Goal: Task Accomplishment & Management: Manage account settings

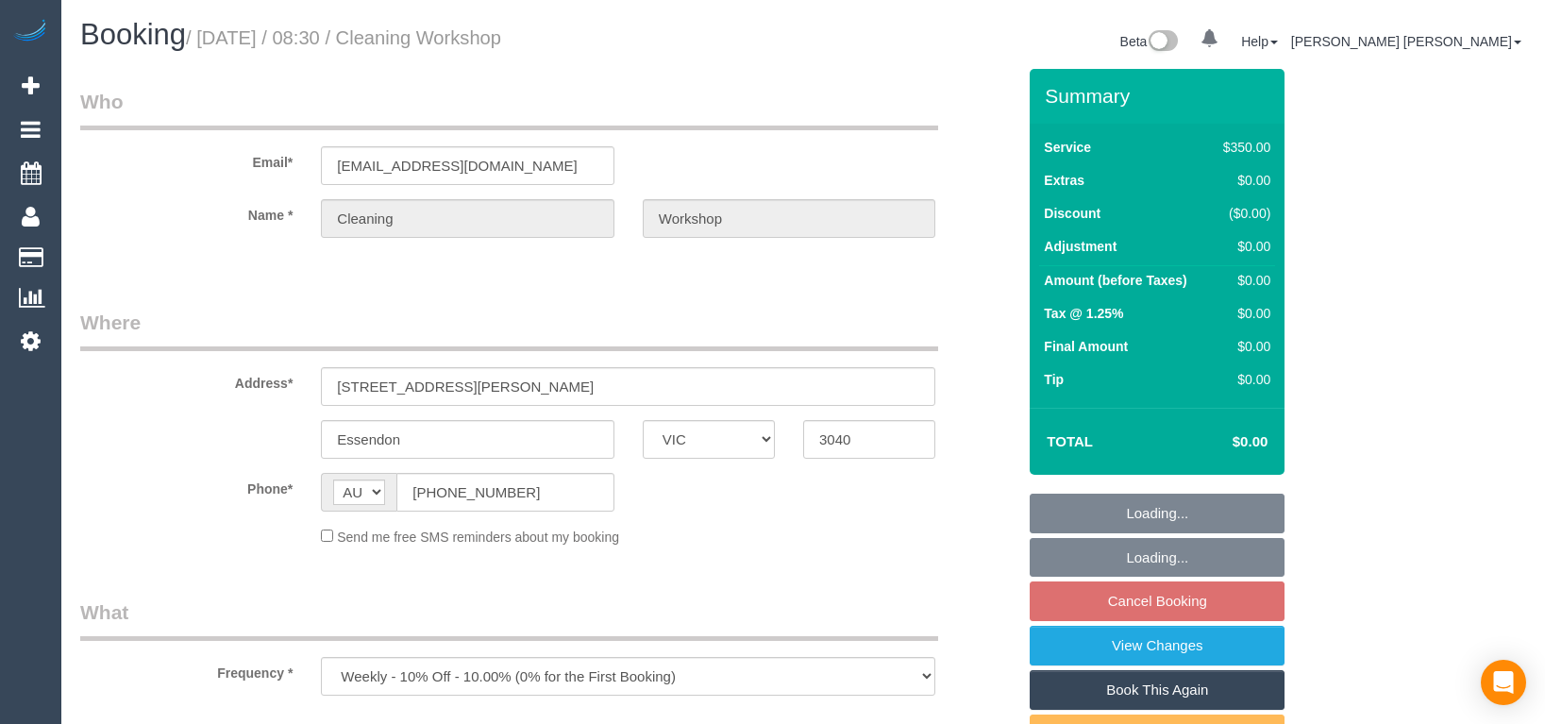
select select "VIC"
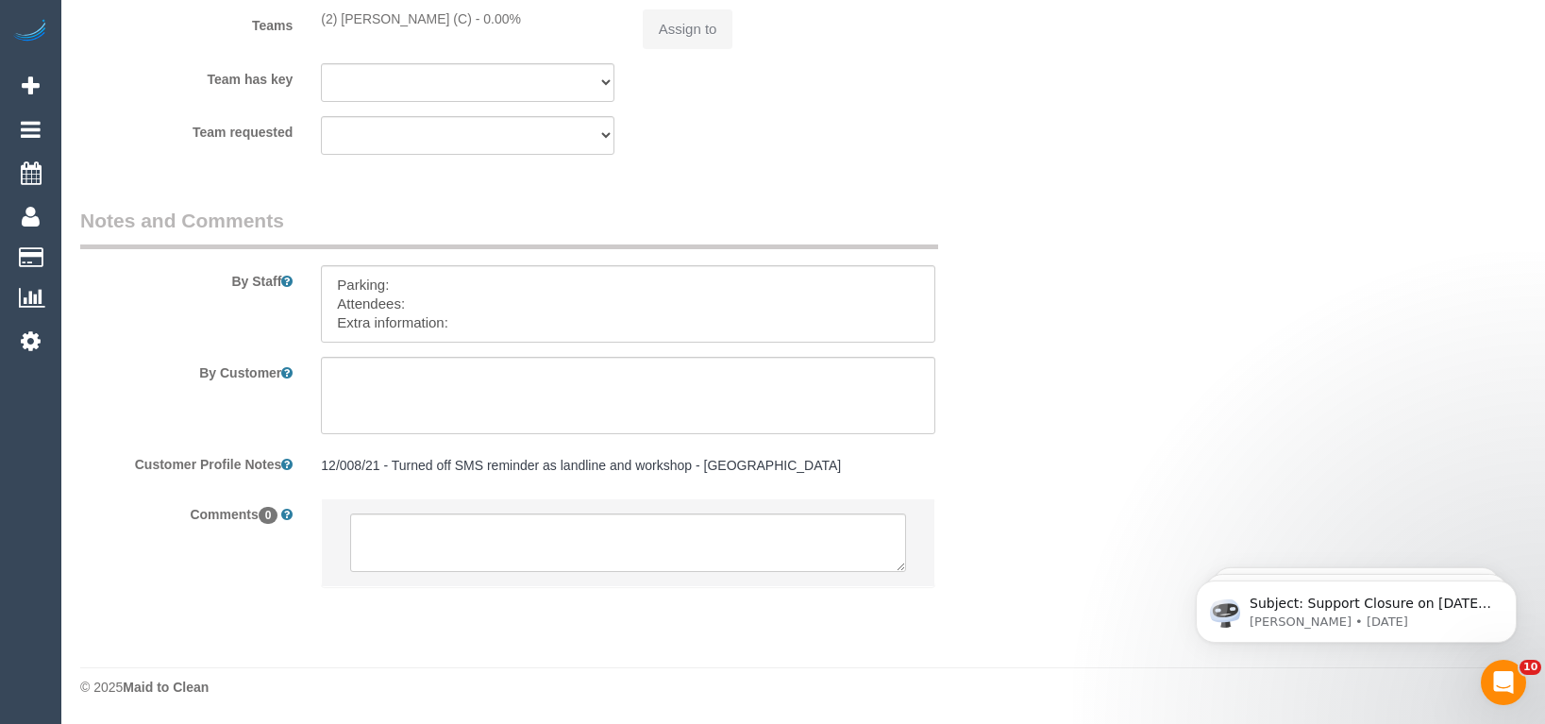
select select "300"
select select "number:28"
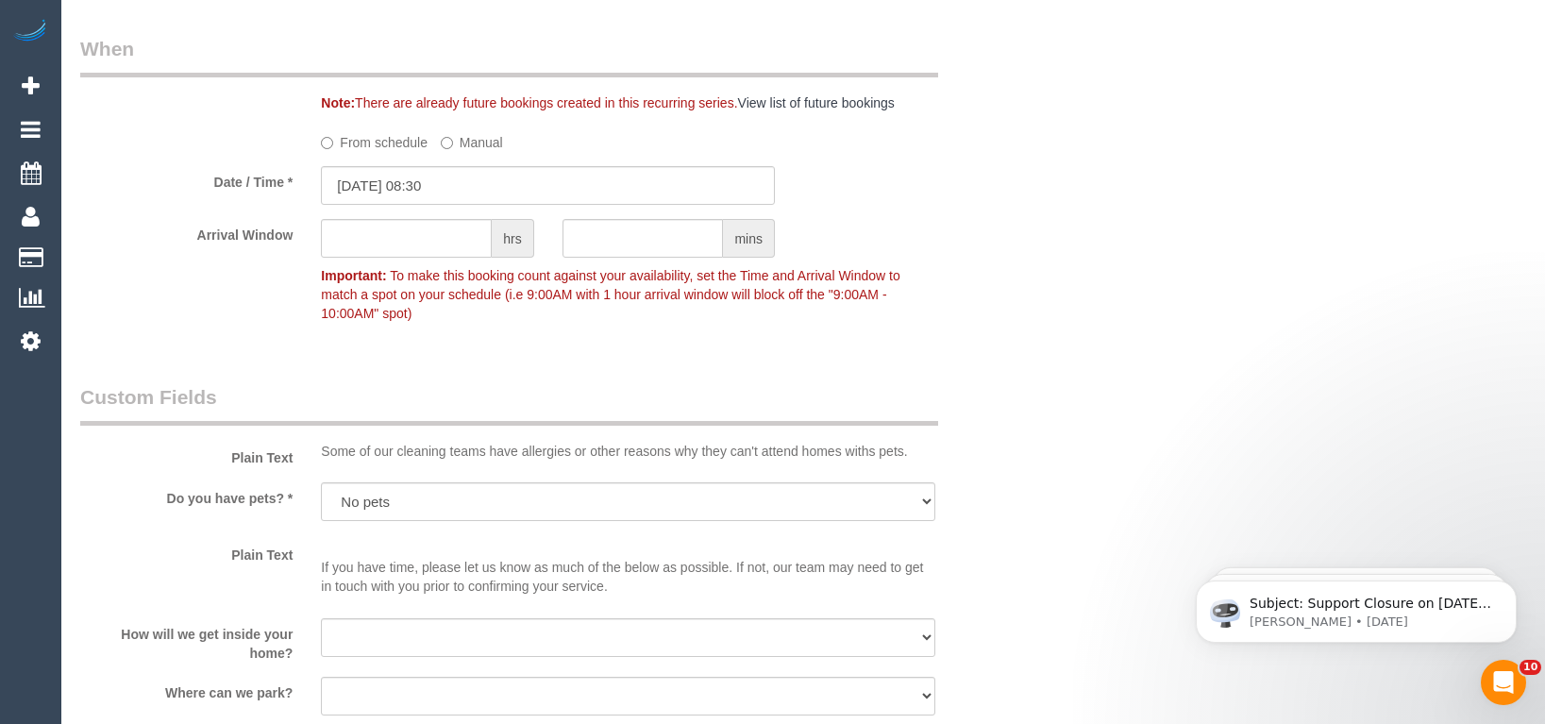
select select "object:1554"
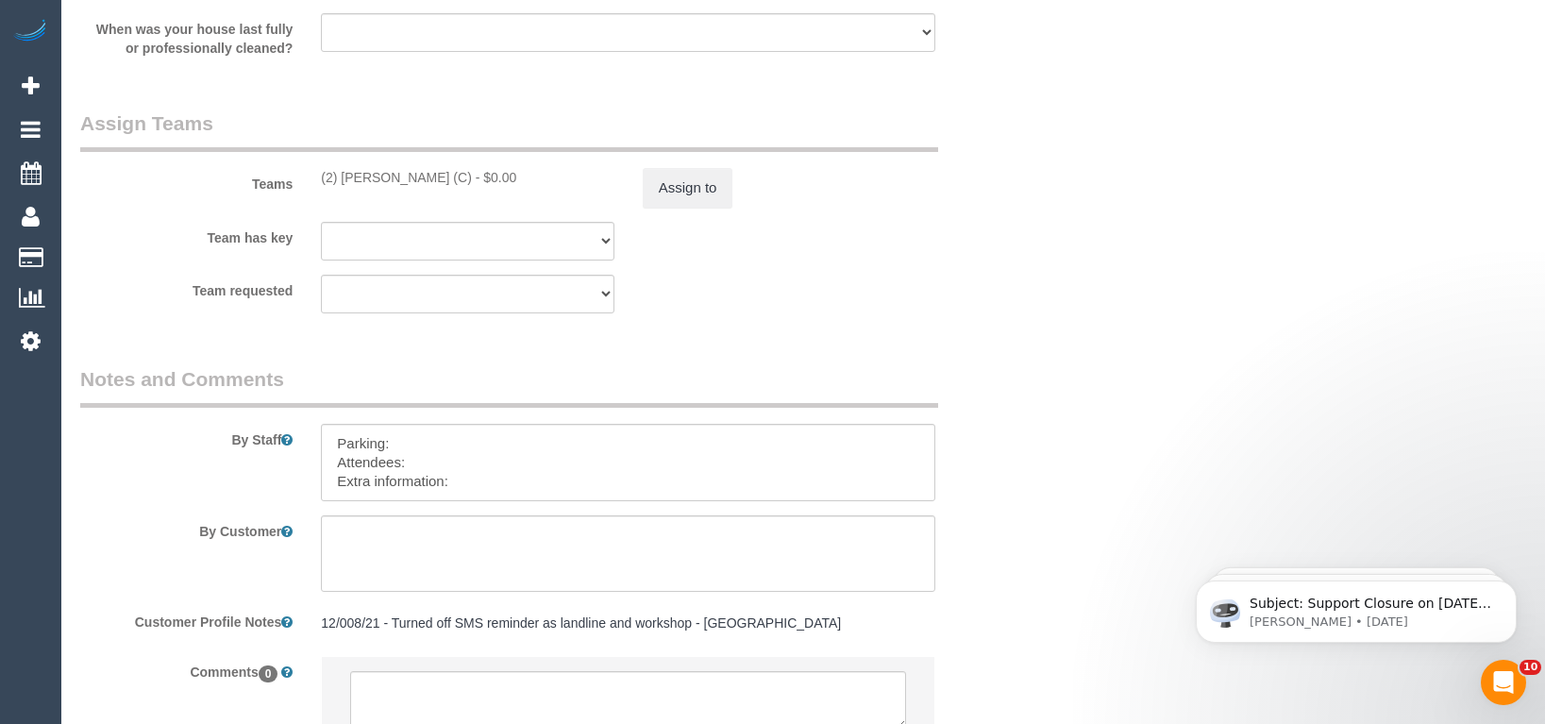
scroll to position [2868, 0]
click at [478, 478] on textarea at bounding box center [628, 458] width 614 height 77
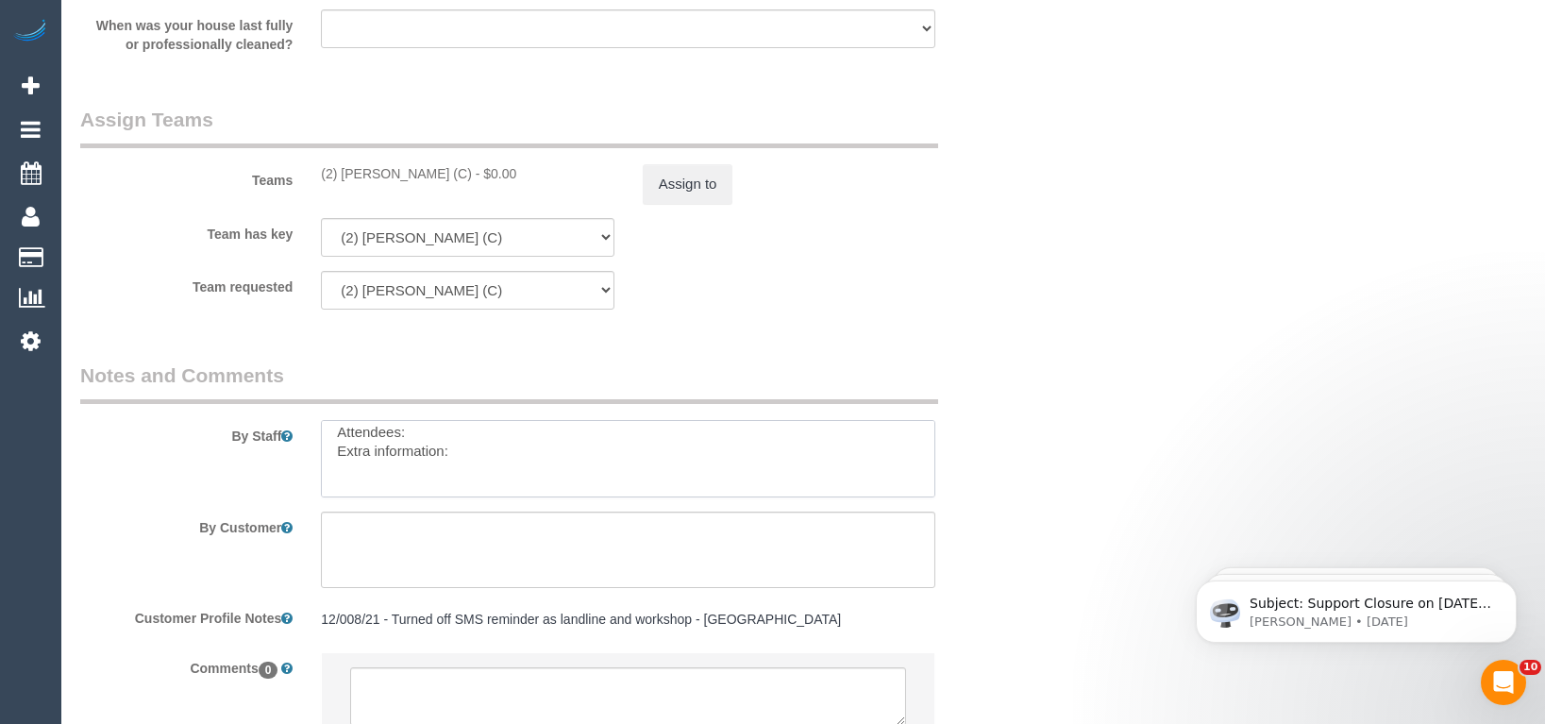
paste textarea "The candidates for [DATE] are [PERSON_NAME] + [PERSON_NAME] [PERSON_NAME] (Co) …"
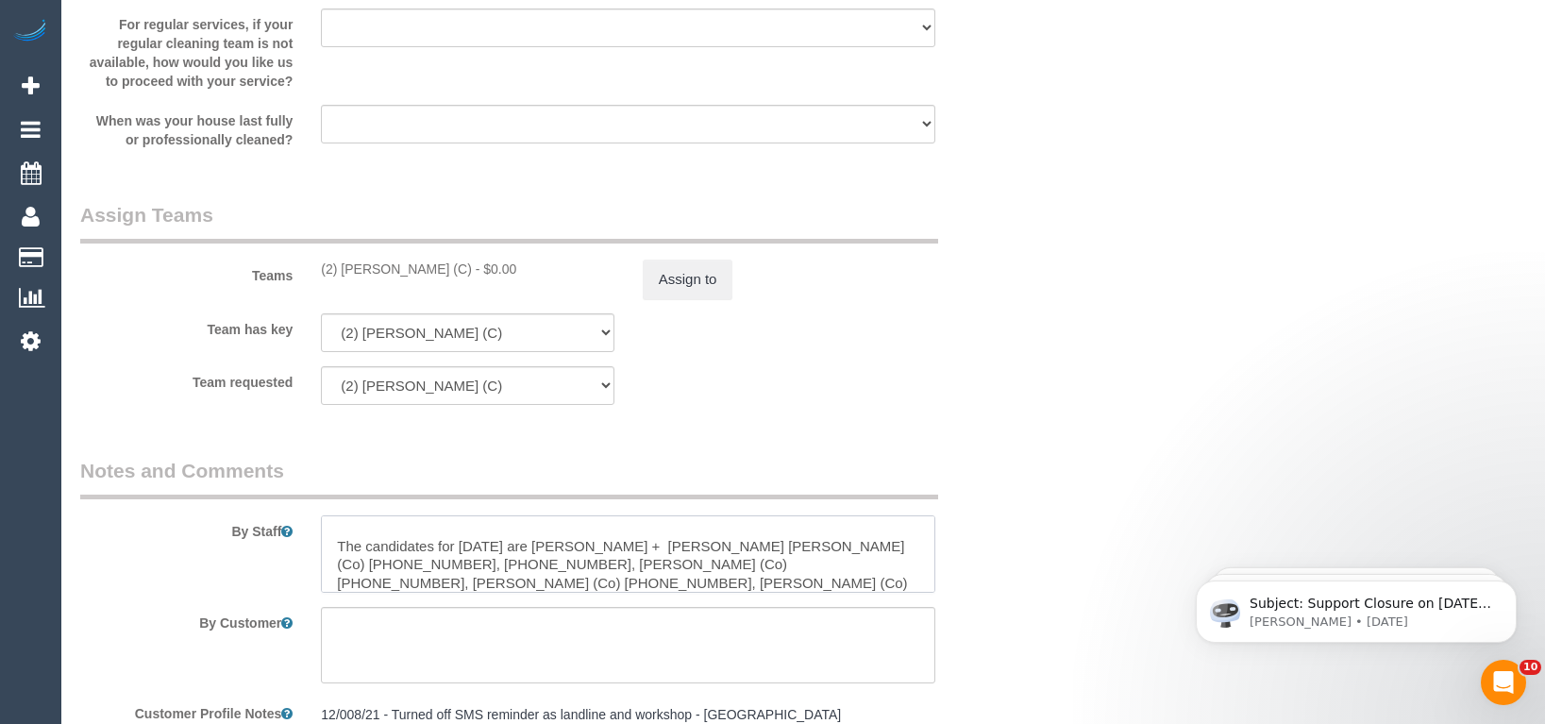
scroll to position [2774, 0]
click at [416, 529] on textarea at bounding box center [628, 552] width 614 height 77
paste textarea "Grace"
paste textarea "419858681"
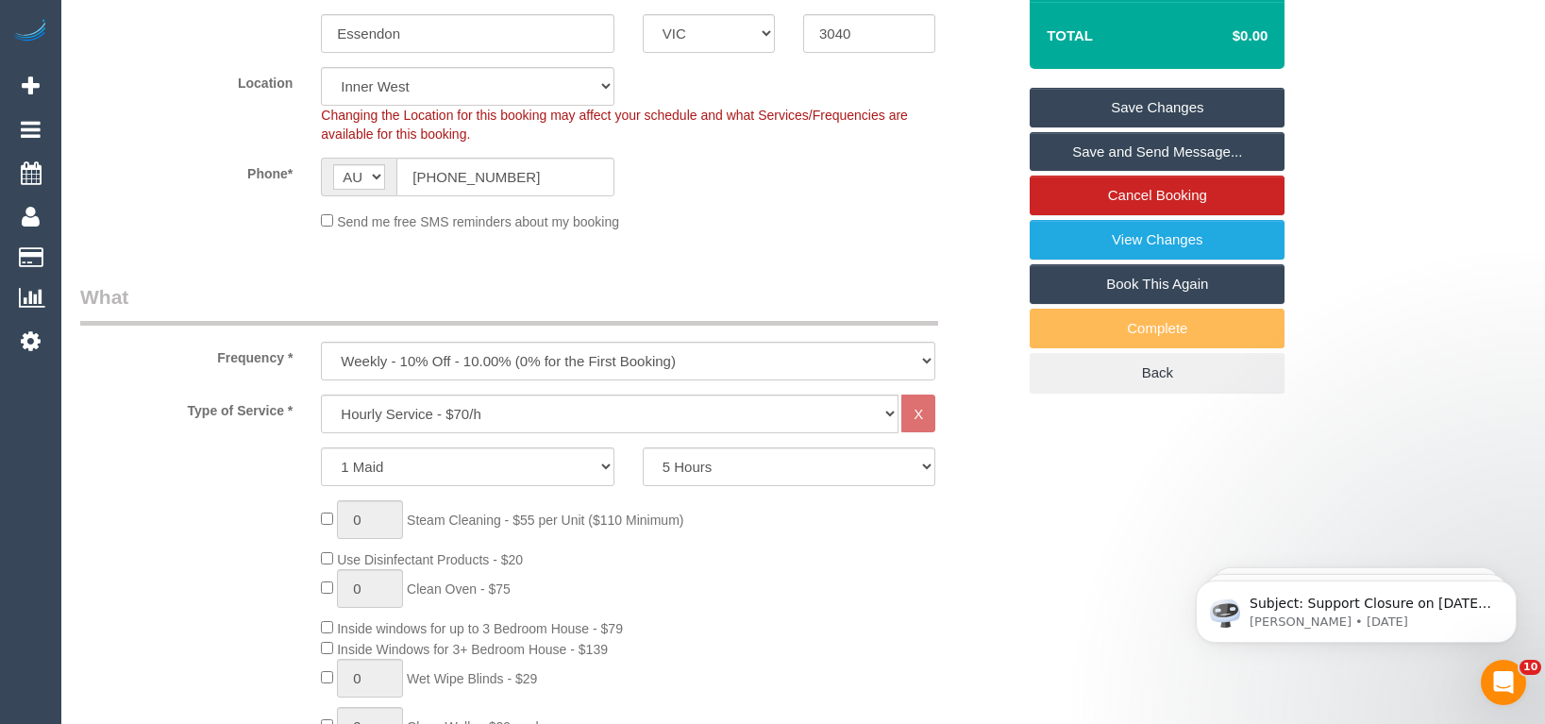
scroll to position [328, 0]
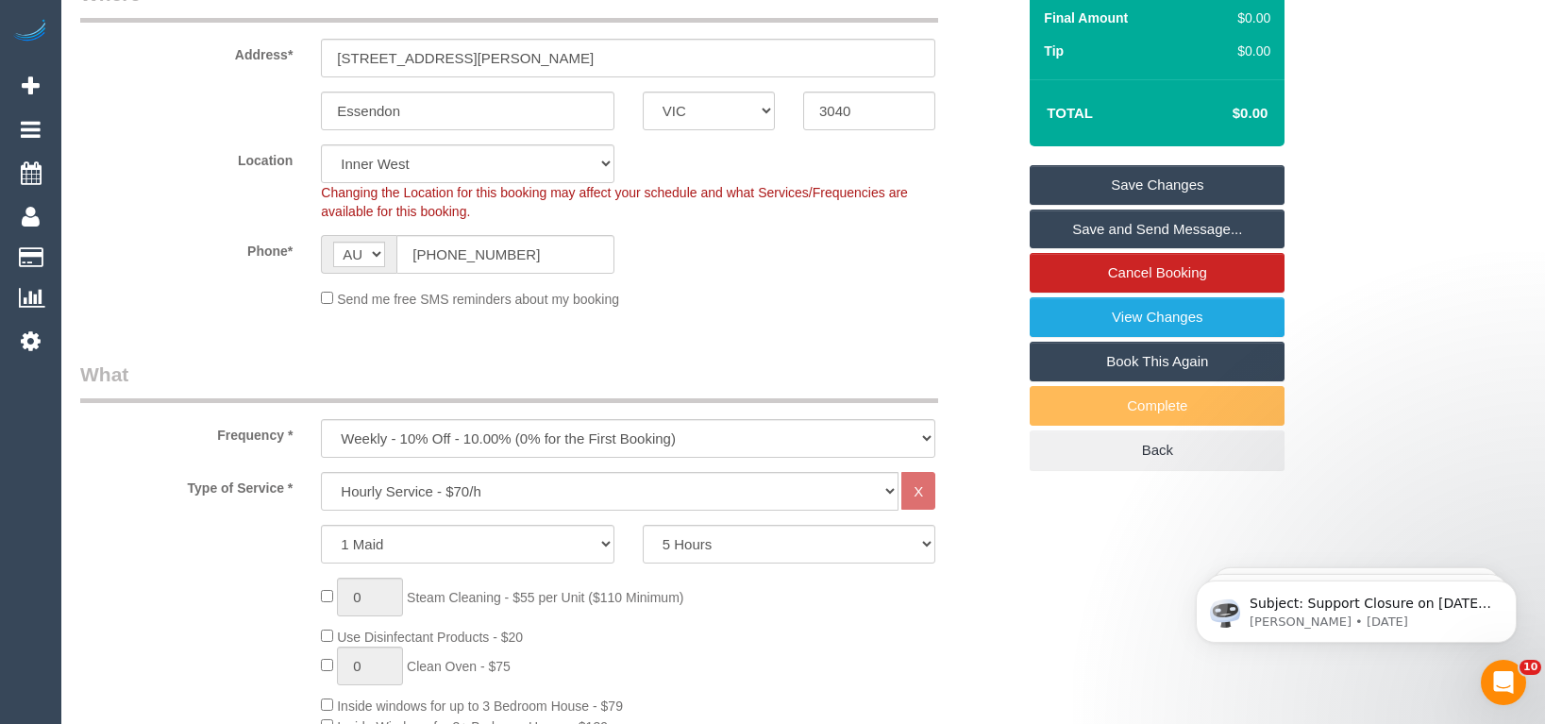
type textarea "Parking: Attendees: Extra information: Grace - 419858681 The candidates for [DA…"
click at [1079, 175] on link "Save Changes" at bounding box center [1157, 185] width 255 height 40
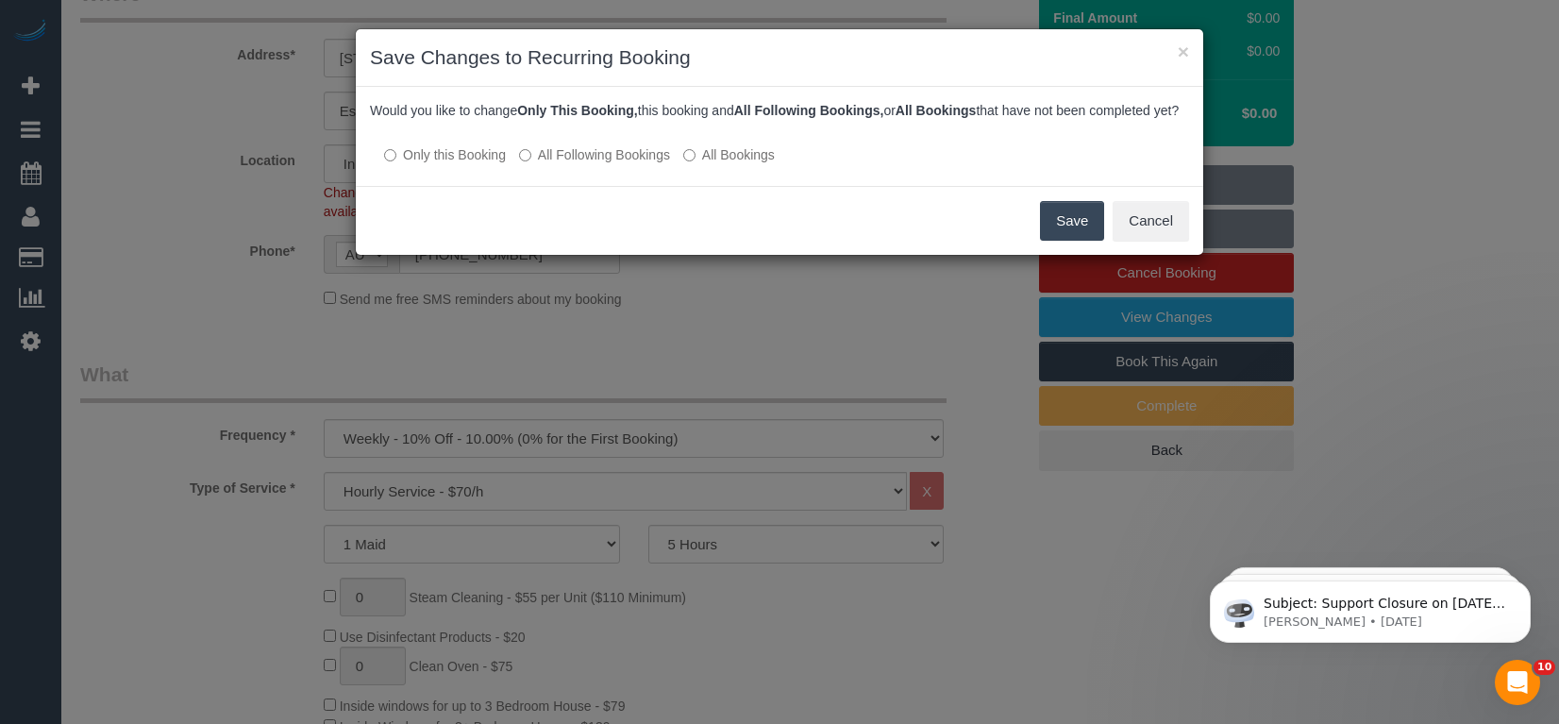
click at [1066, 241] on button "Save" at bounding box center [1072, 221] width 64 height 40
